Goal: Navigation & Orientation: Find specific page/section

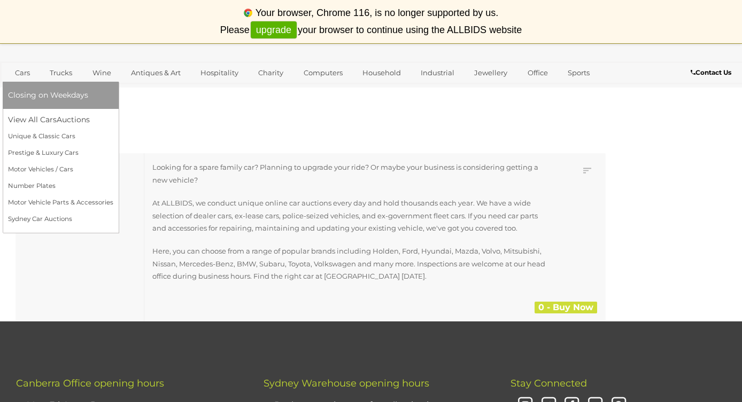
click at [32, 76] on link "Cars" at bounding box center [22, 73] width 29 height 18
click at [45, 119] on link "View All Cars Auctions" at bounding box center [60, 120] width 105 height 17
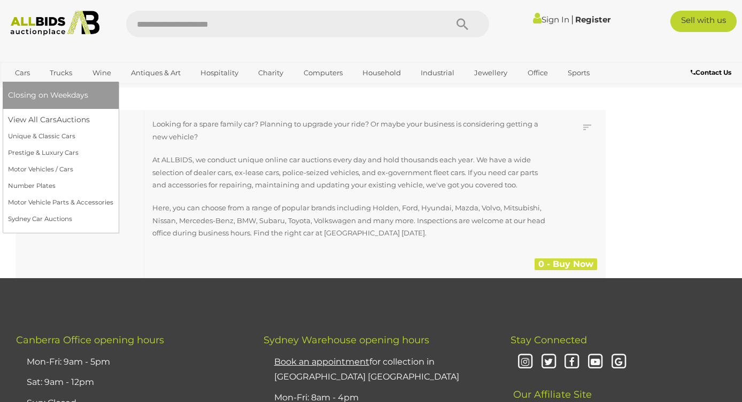
click at [18, 68] on link "Cars" at bounding box center [22, 73] width 29 height 18
click at [36, 120] on link "View All Cars Auctions" at bounding box center [60, 120] width 105 height 17
